Goal: Task Accomplishment & Management: Use online tool/utility

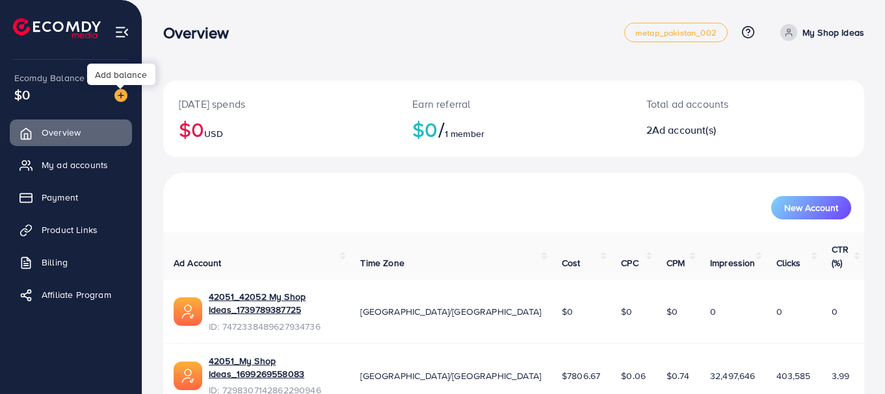
click at [120, 93] on img at bounding box center [120, 95] width 13 height 13
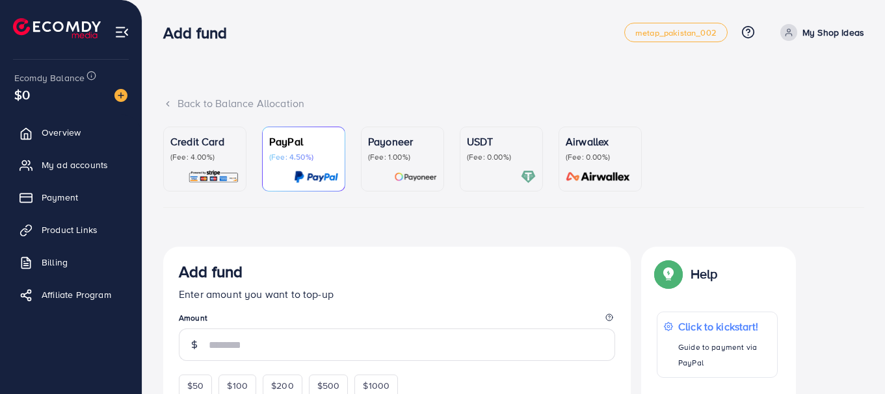
click at [196, 145] on p "Credit Card" at bounding box center [204, 142] width 69 height 16
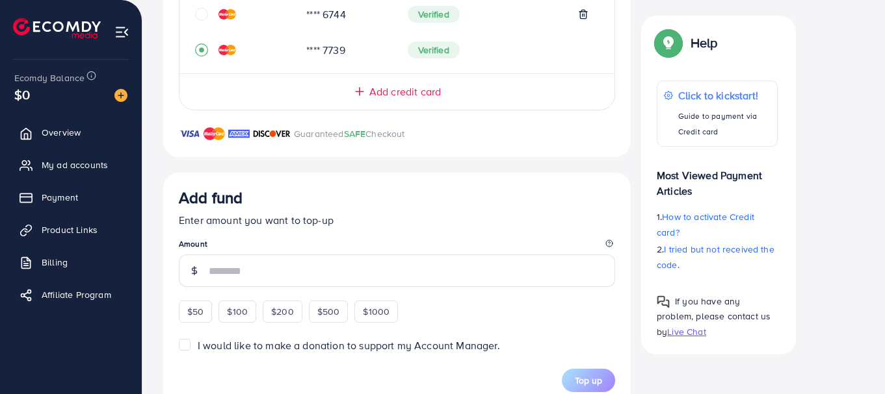
scroll to position [304, 0]
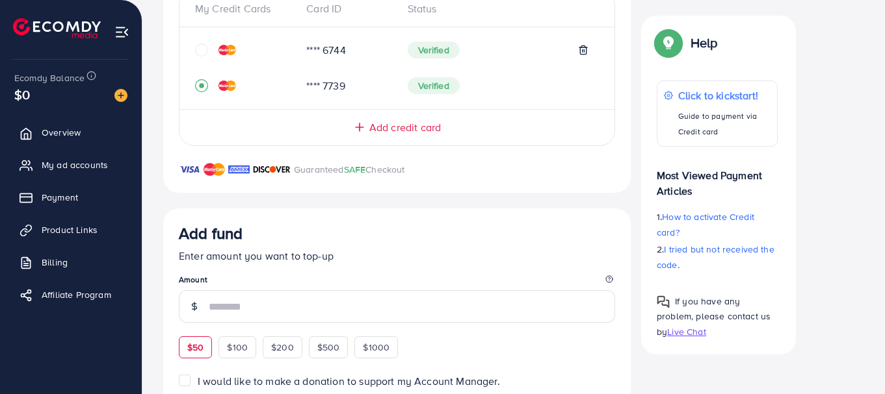
click at [195, 346] on span "$50" at bounding box center [195, 347] width 16 height 13
type input "**"
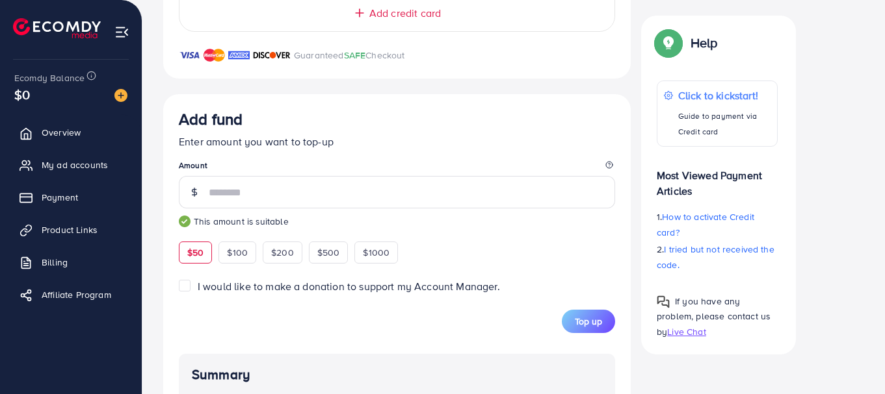
scroll to position [434, 0]
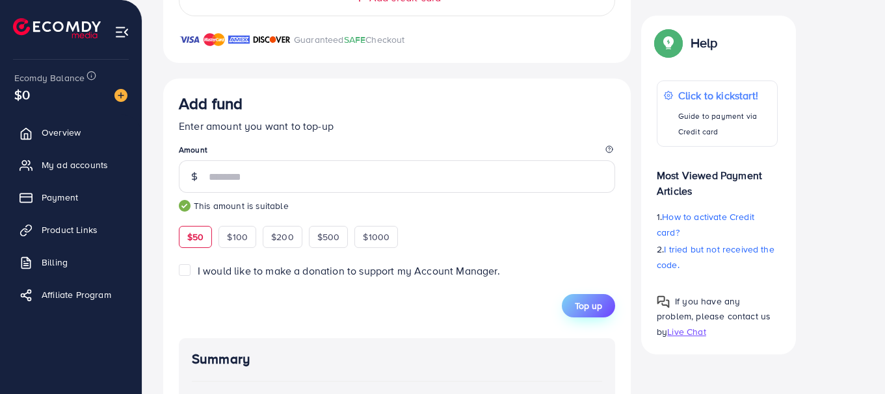
click at [588, 305] on span "Top up" at bounding box center [588, 306] width 27 height 13
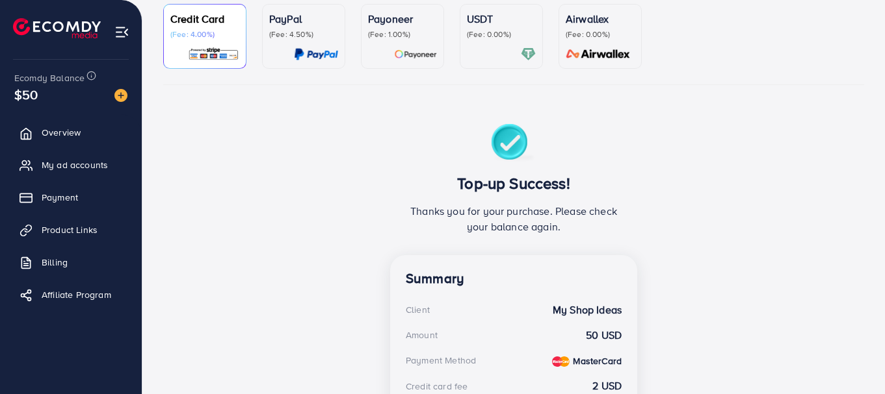
scroll to position [0, 0]
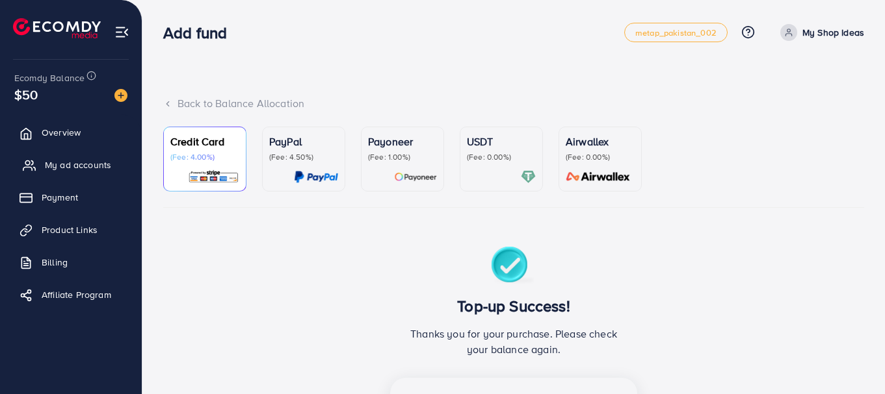
click at [70, 165] on span "My ad accounts" at bounding box center [78, 165] width 66 height 13
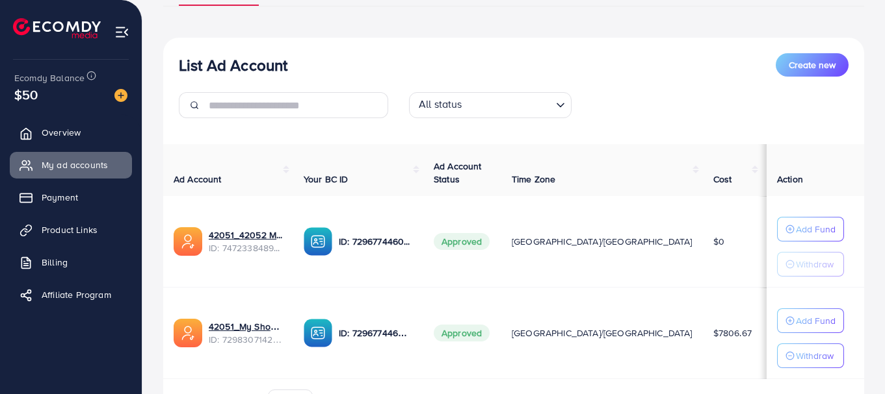
scroll to position [130, 0]
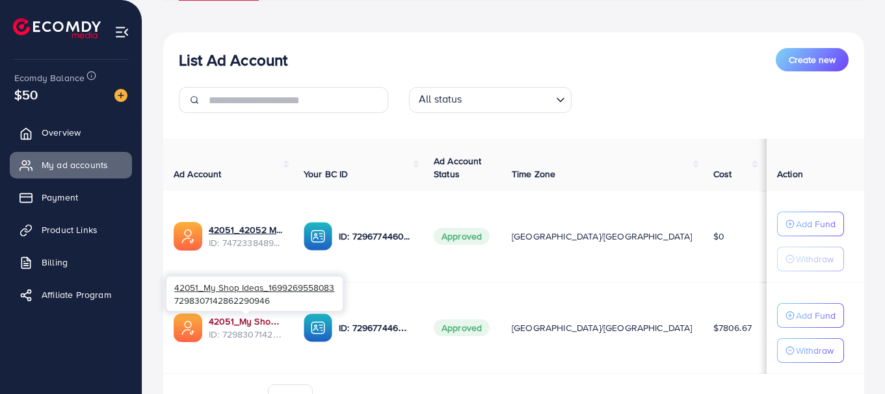
click at [246, 318] on link "42051_My Shop Ideas_1699269558083" at bounding box center [246, 321] width 74 height 13
